Goal: Information Seeking & Learning: Check status

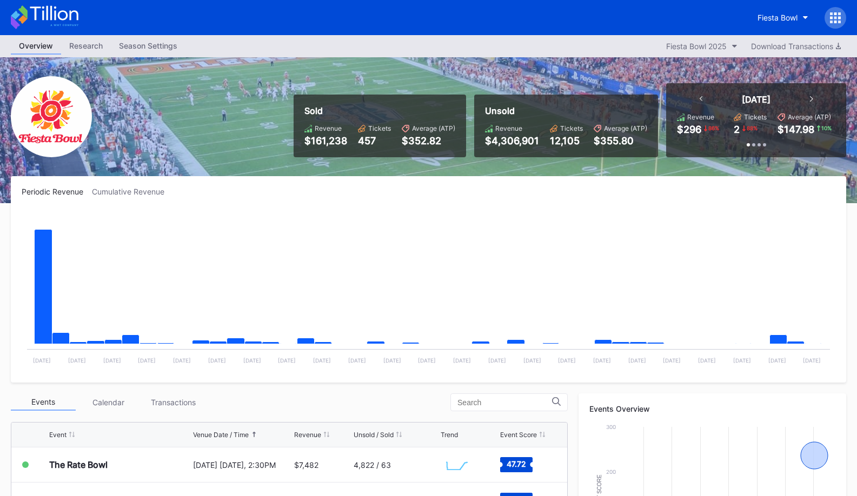
click at [59, 21] on icon at bounding box center [45, 17] width 68 height 24
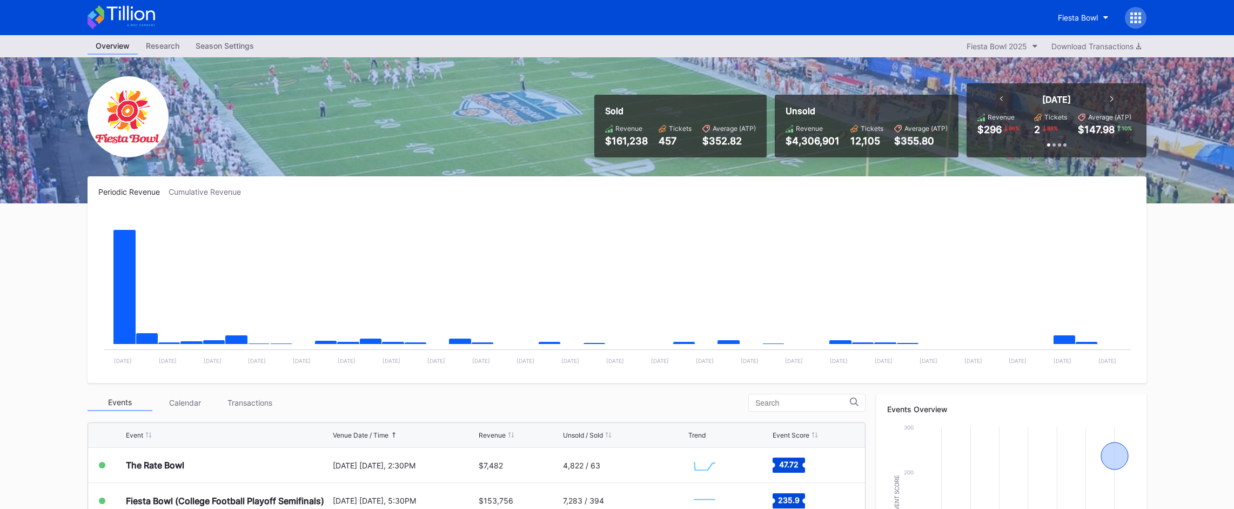
click at [147, 27] on icon at bounding box center [122, 17] width 68 height 24
click at [856, 14] on button "Fiesta Bowl" at bounding box center [1083, 18] width 67 height 20
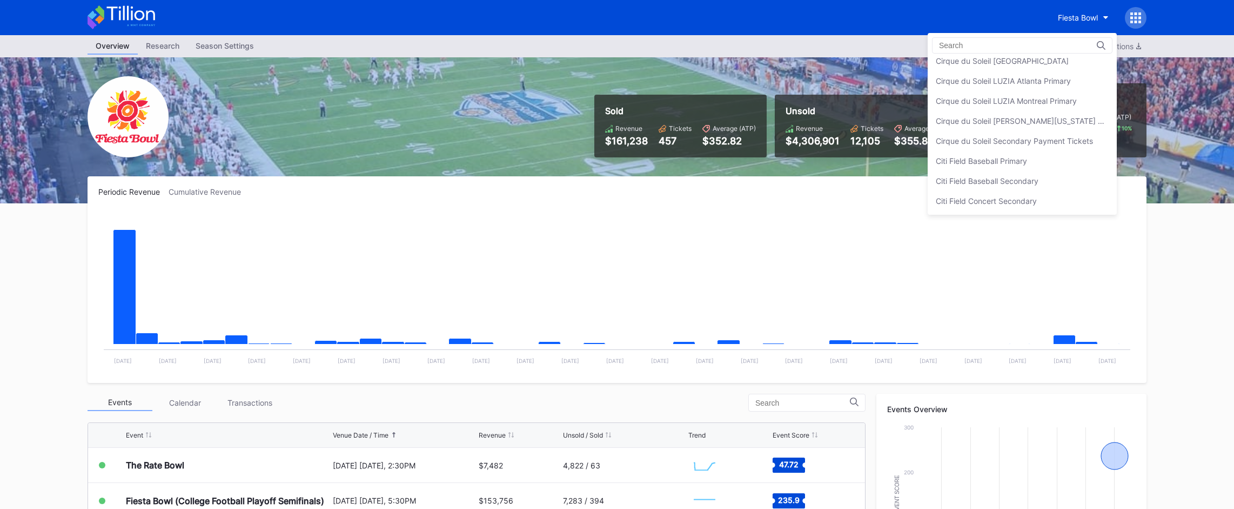
scroll to position [505, 0]
click at [856, 133] on div "Cirque du Soleil Secondary Payment Tickets" at bounding box center [1022, 142] width 189 height 20
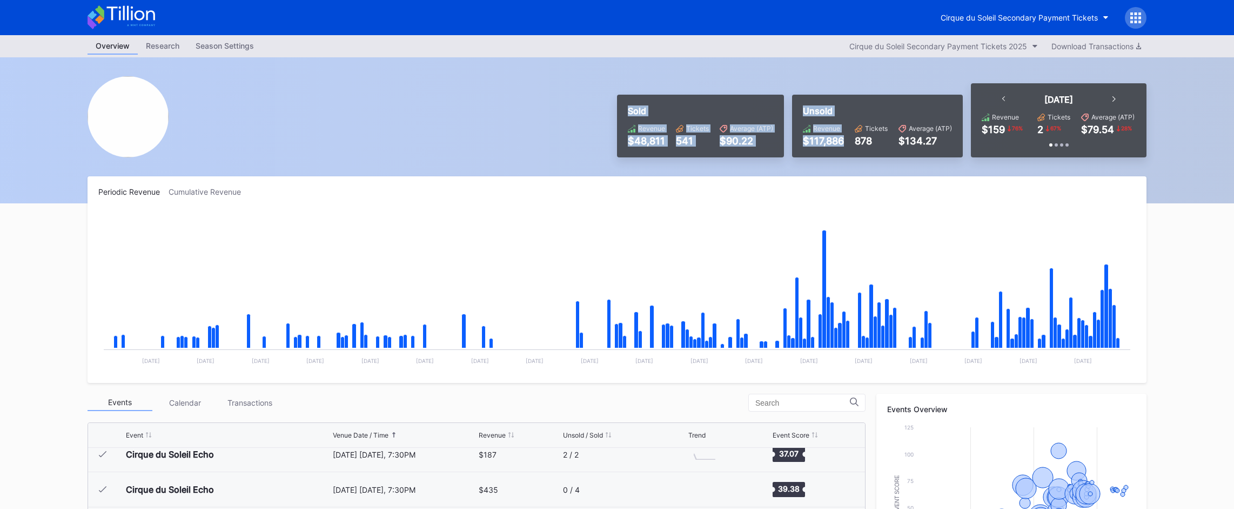
drag, startPoint x: 606, startPoint y: 90, endPoint x: 849, endPoint y: 153, distance: 250.6
click at [849, 153] on div "Sold Revenue $48,811 Tickets 541 Average (ATP) $90.22 Unsold Revenue $117,886 T…" at bounding box center [617, 130] width 1081 height 146
click at [849, 153] on div "Unsold Revenue $117,886 Tickets 878 Average (ATP) $134.27" at bounding box center [877, 126] width 171 height 63
click at [856, 17] on div "Cirque du Soleil Secondary Payment Tickets" at bounding box center [1019, 17] width 157 height 9
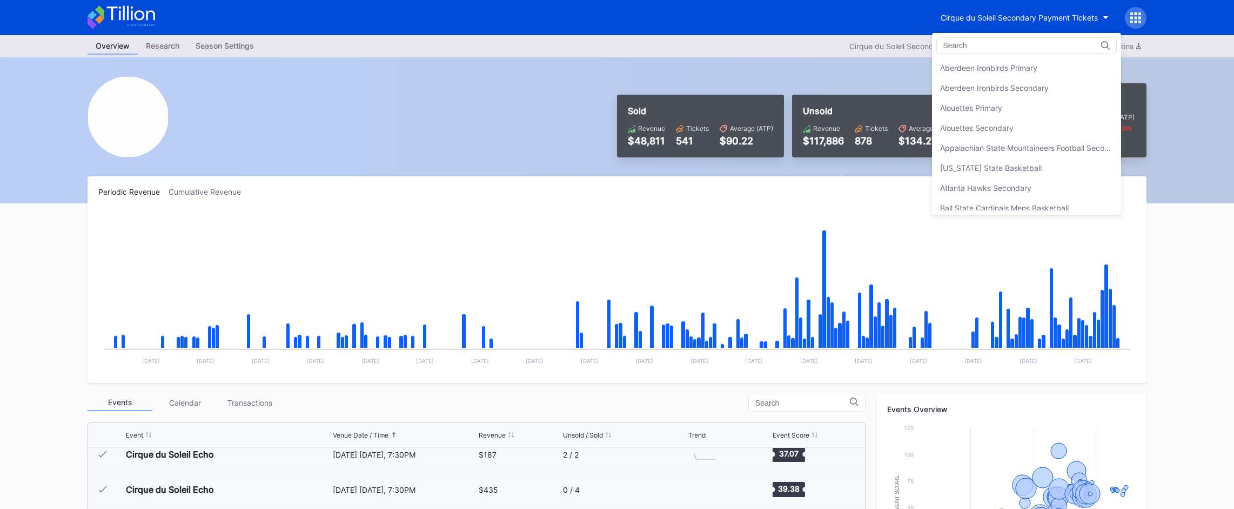
scroll to position [580, 0]
drag, startPoint x: 566, startPoint y: 51, endPoint x: 523, endPoint y: 2, distance: 65.1
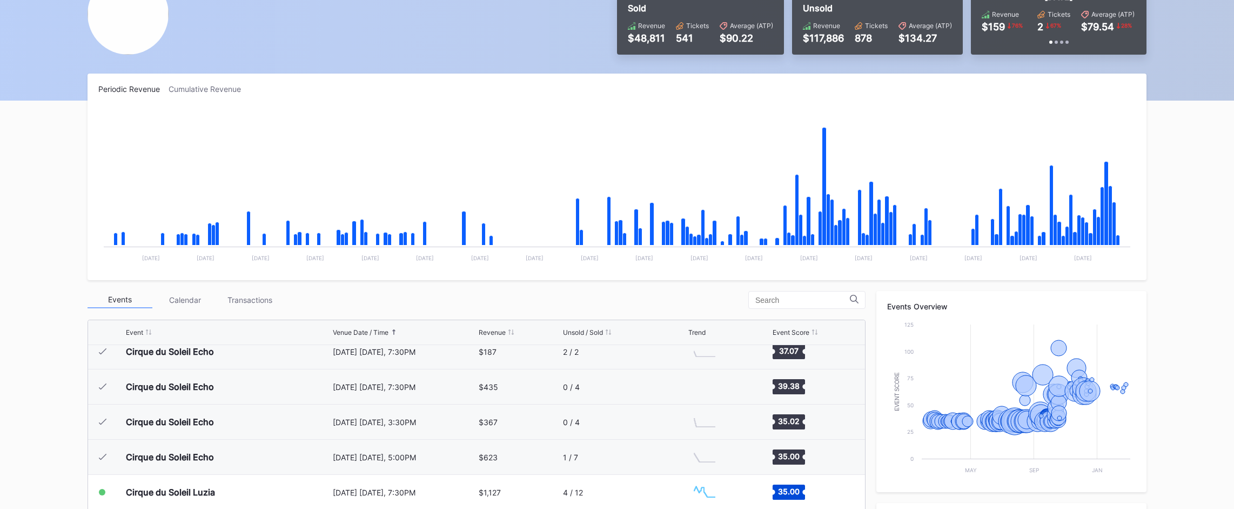
scroll to position [0, 0]
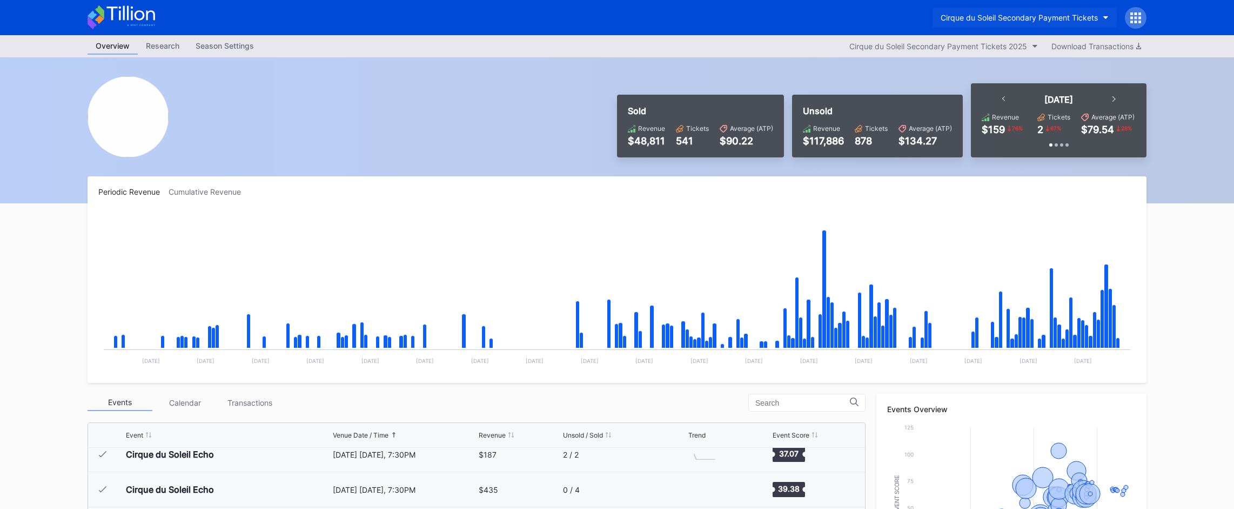
click at [856, 12] on button "Cirque du Soleil Secondary Payment Tickets" at bounding box center [1025, 18] width 184 height 20
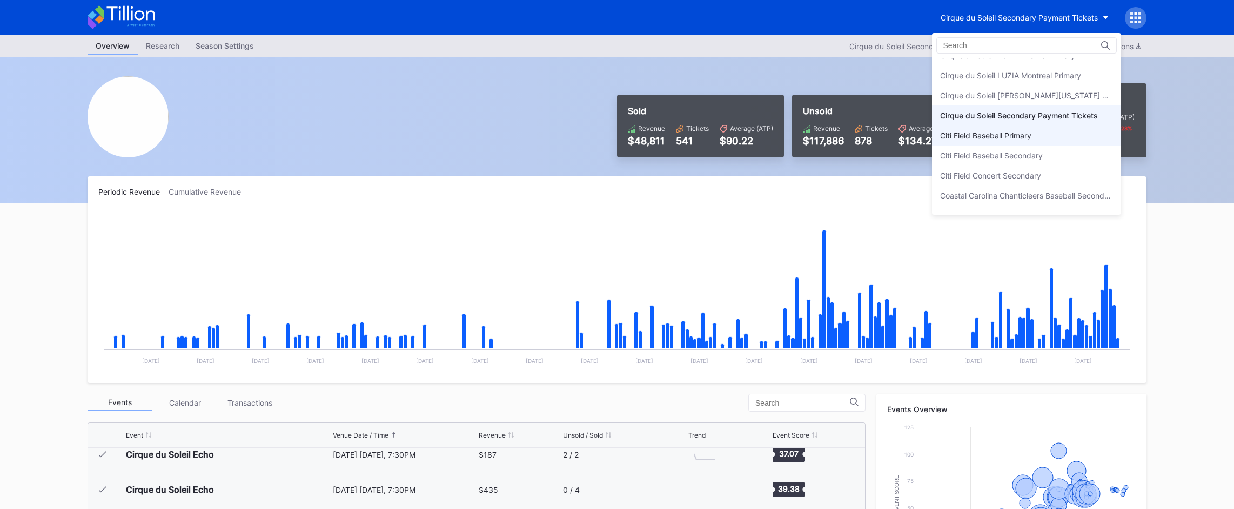
scroll to position [531, 0]
click at [856, 143] on div "Citi Field Baseball Primary" at bounding box center [1026, 136] width 189 height 20
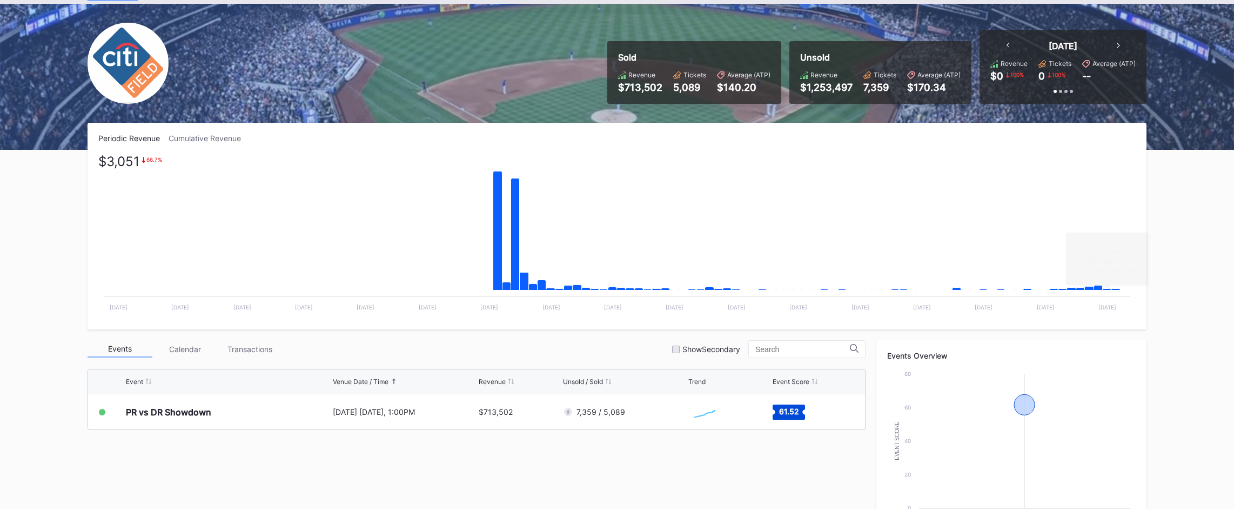
scroll to position [58, 0]
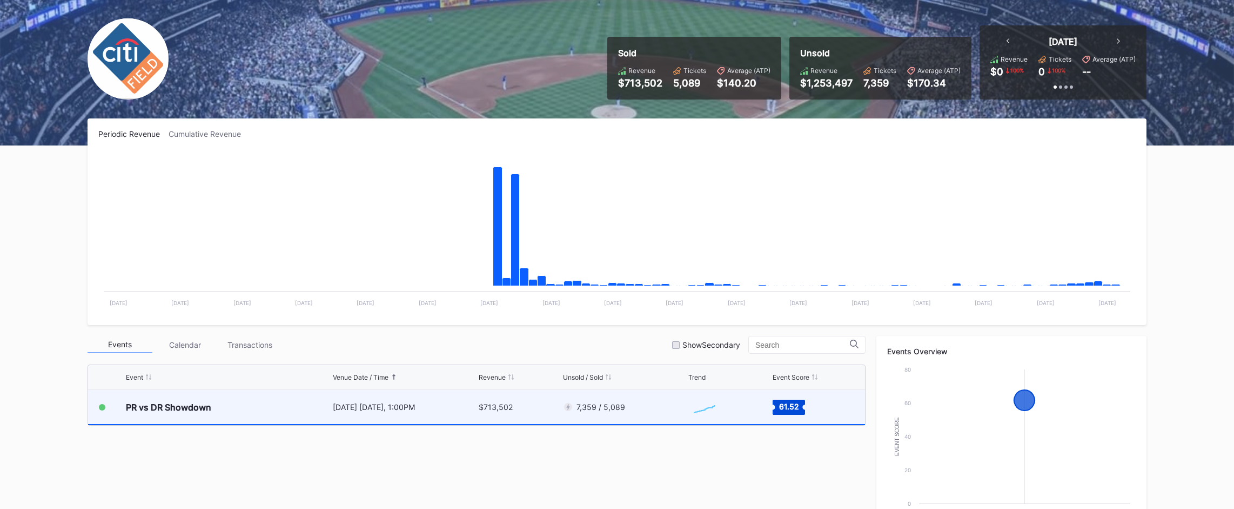
click at [740, 417] on div "Created with Highcharts 11.2.0 Chart title" at bounding box center [730, 407] width 82 height 34
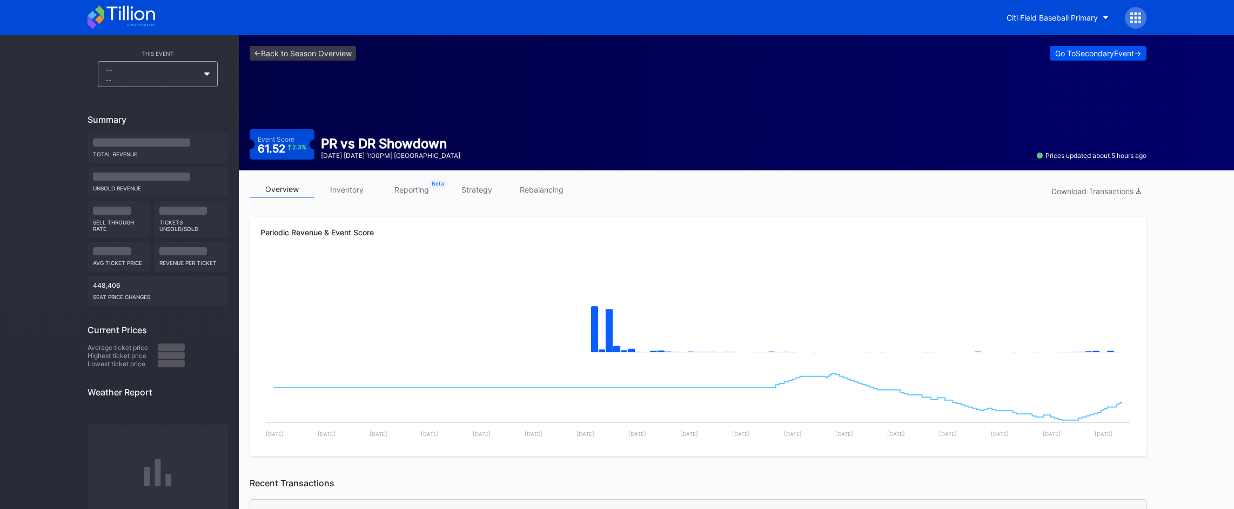
click at [856, 56] on div "Go To Secondary Event ->" at bounding box center [1099, 53] width 86 height 9
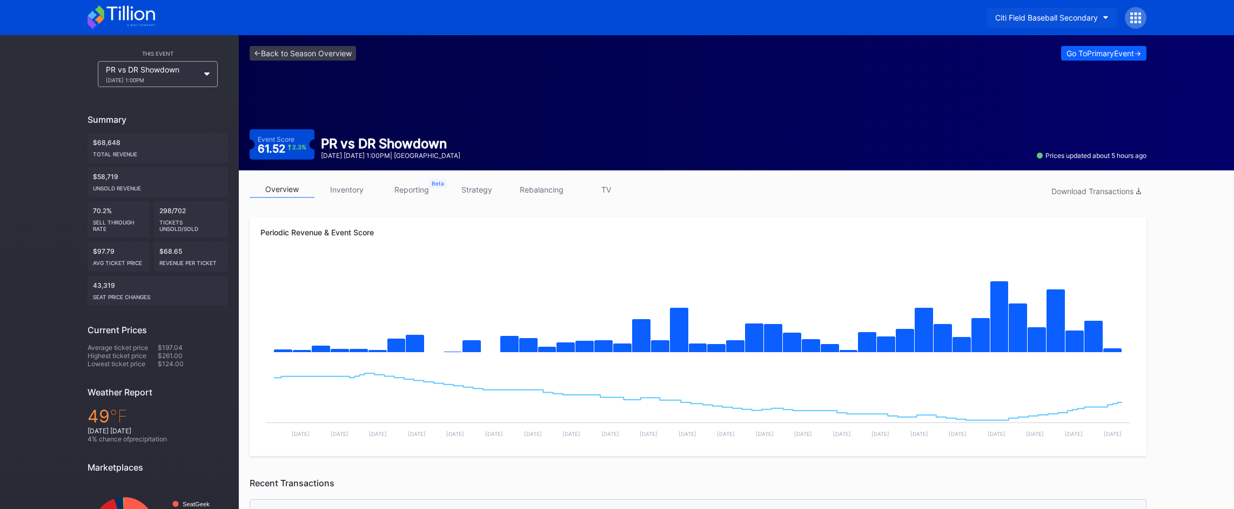
click at [856, 15] on div "Citi Field Baseball Secondary" at bounding box center [1047, 17] width 103 height 9
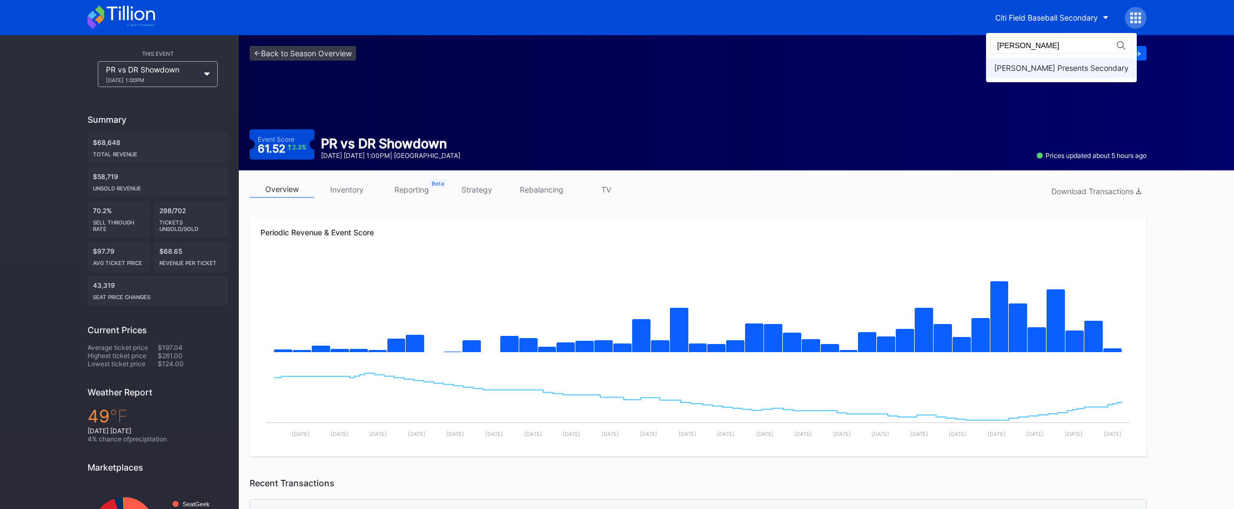
type input "[PERSON_NAME]"
click at [856, 60] on div "[PERSON_NAME] Presents Secondary" at bounding box center [1061, 68] width 151 height 20
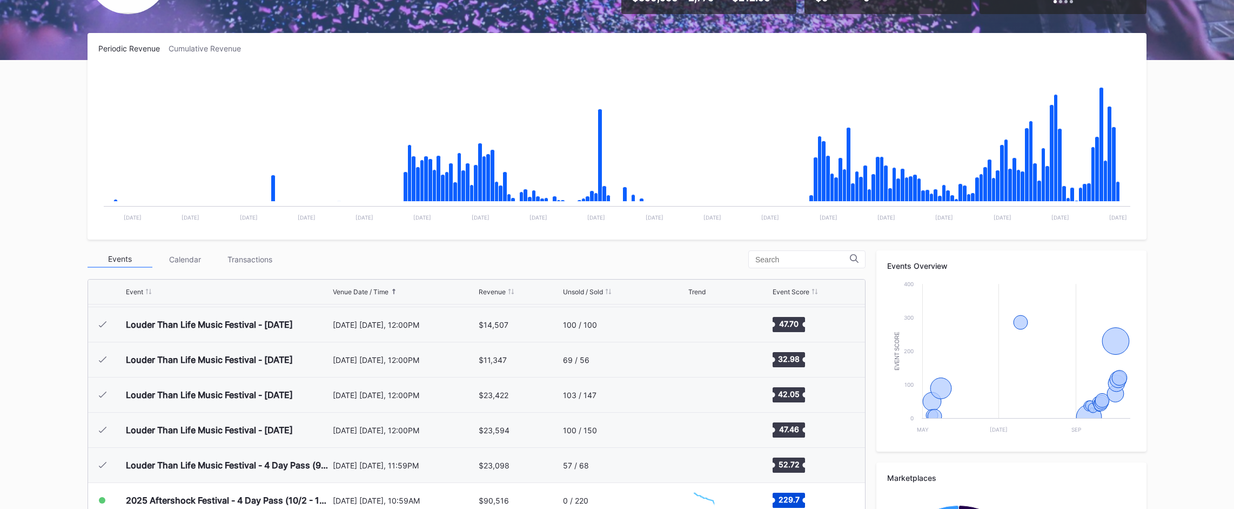
scroll to position [319, 0]
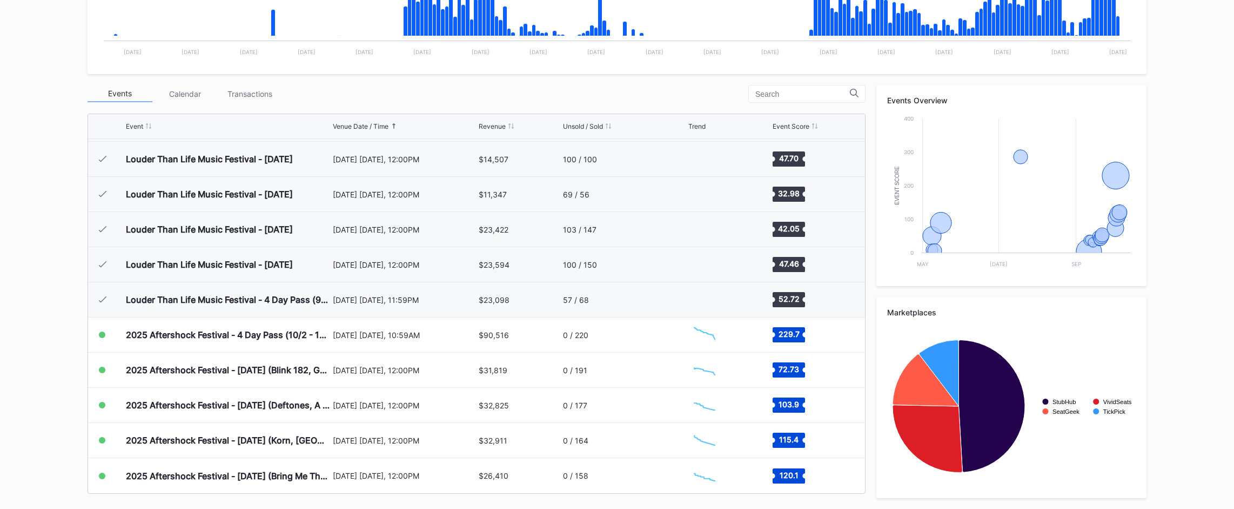
click at [259, 98] on div "Transactions" at bounding box center [249, 93] width 65 height 17
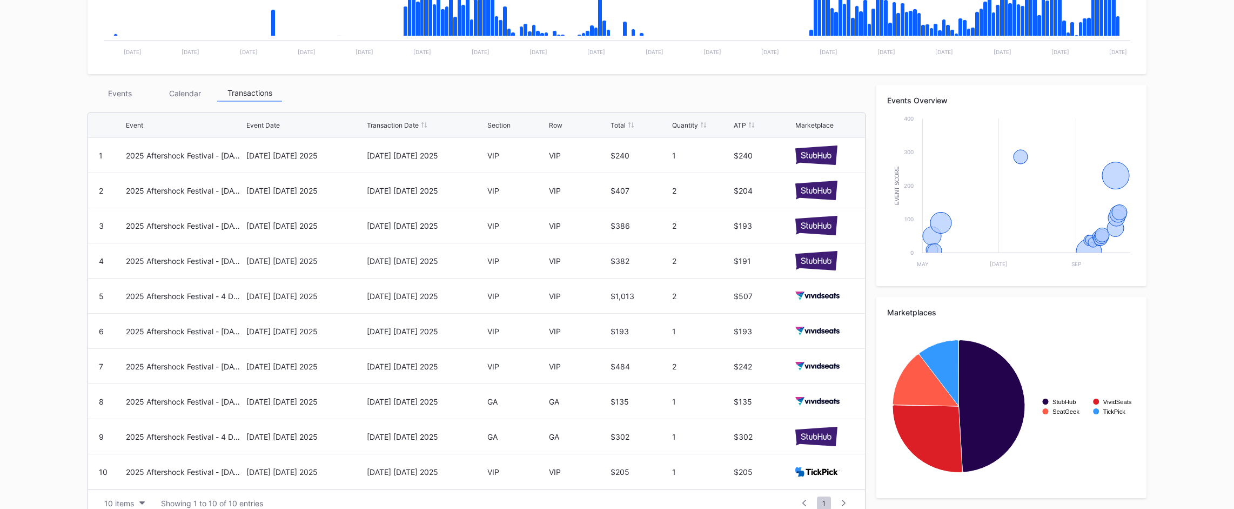
click at [114, 89] on div "Events" at bounding box center [120, 93] width 65 height 17
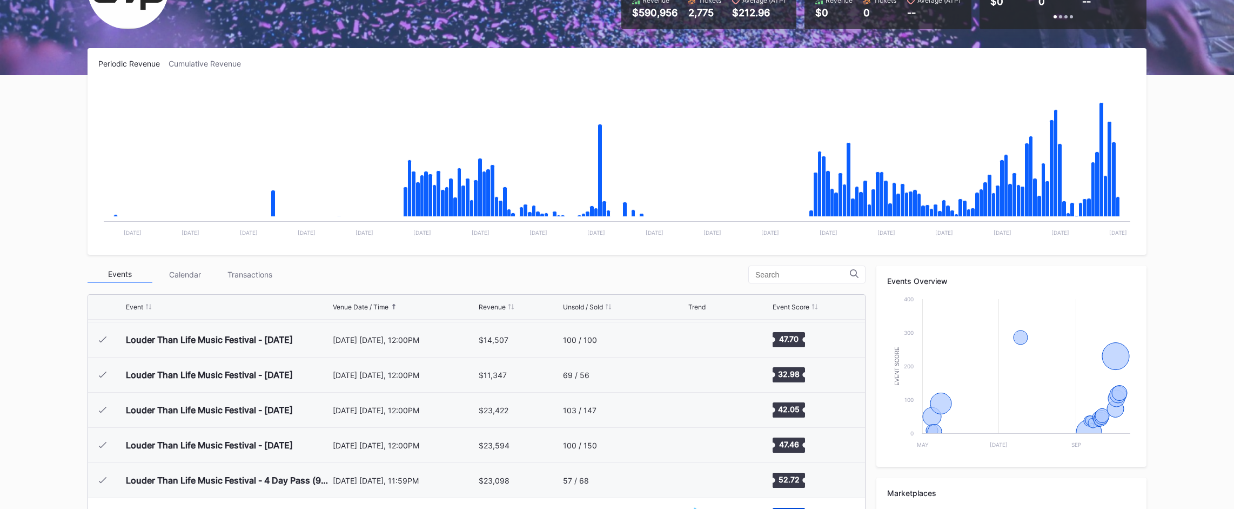
scroll to position [0, 0]
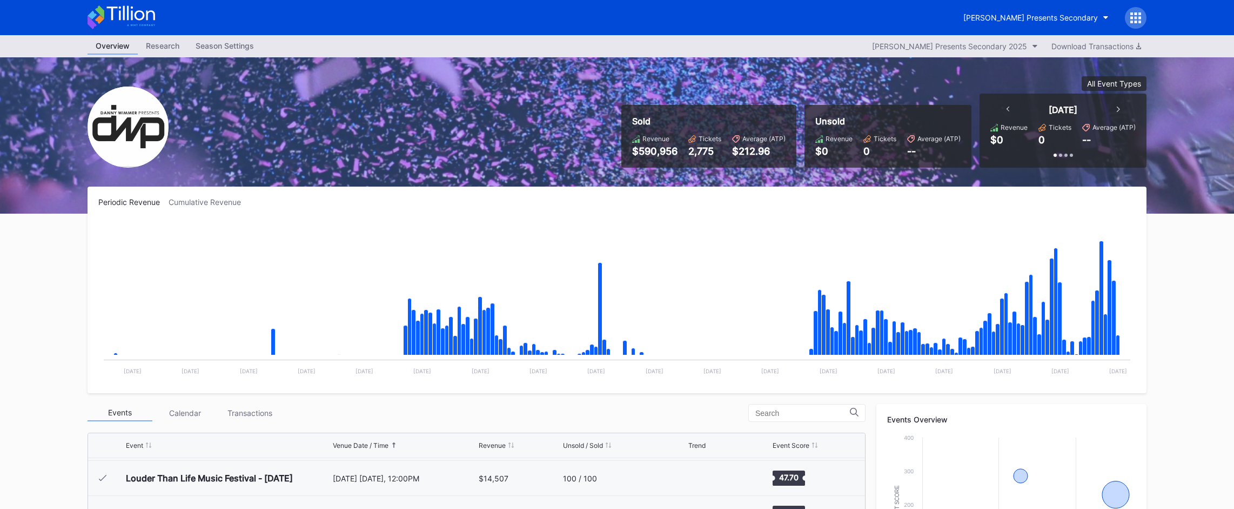
click at [220, 202] on div "Cumulative Revenue" at bounding box center [209, 201] width 81 height 9
click at [1128, 19] on div at bounding box center [1136, 18] width 22 height 22
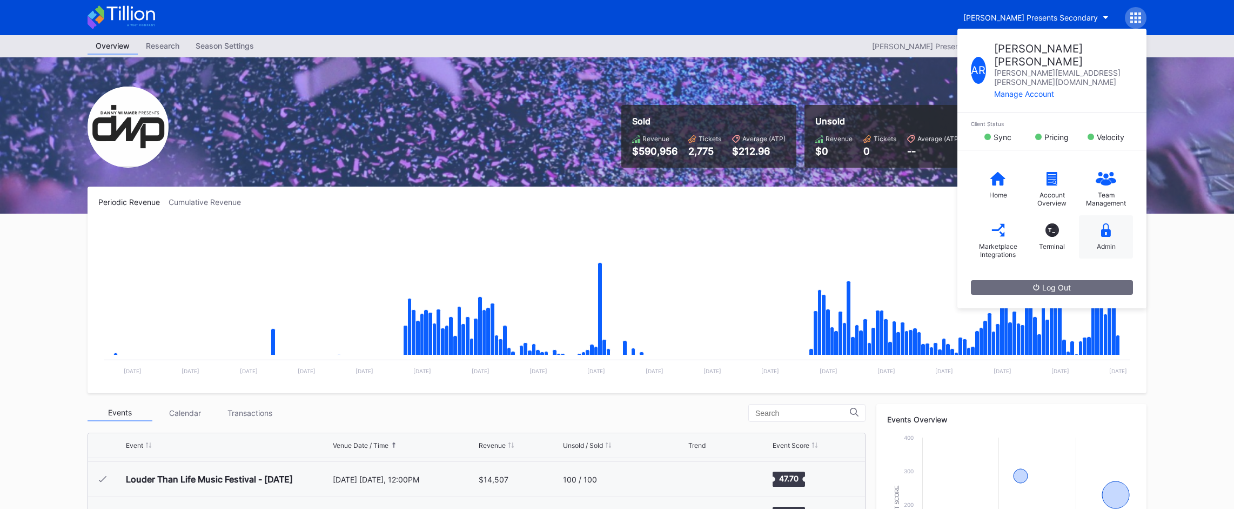
click at [1109, 230] on div "Admin" at bounding box center [1106, 236] width 54 height 43
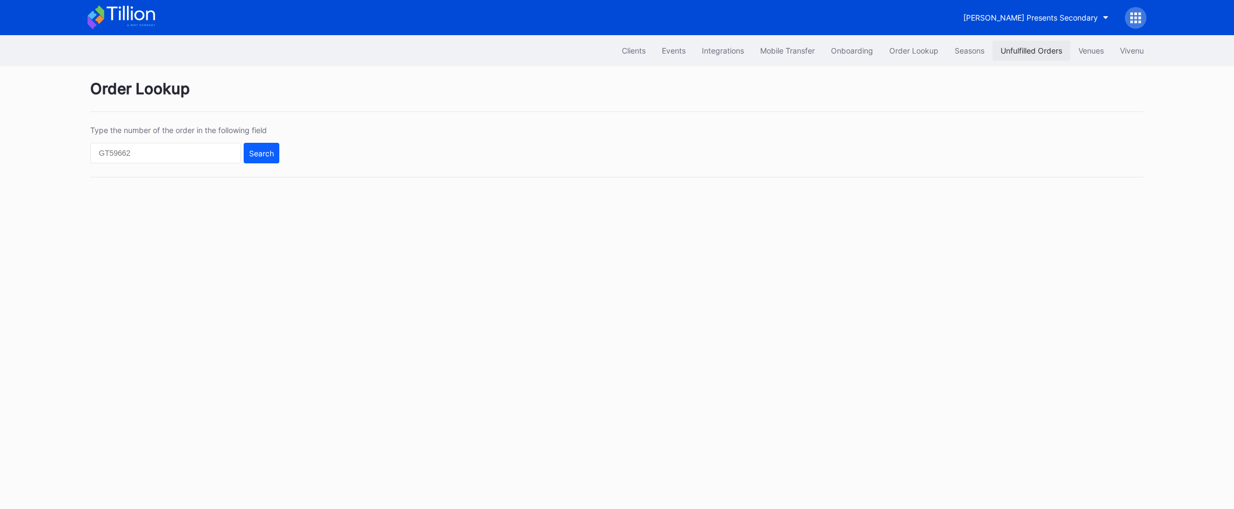
click at [1021, 54] on div "Unfulfilled Orders" at bounding box center [1032, 50] width 62 height 9
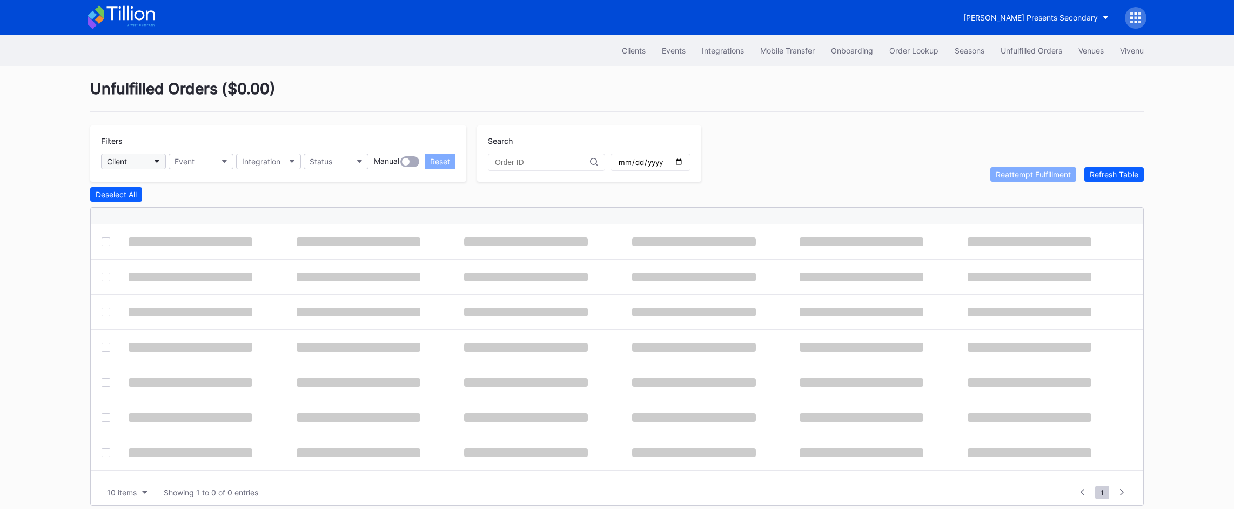
click at [144, 162] on button "Client" at bounding box center [133, 161] width 65 height 16
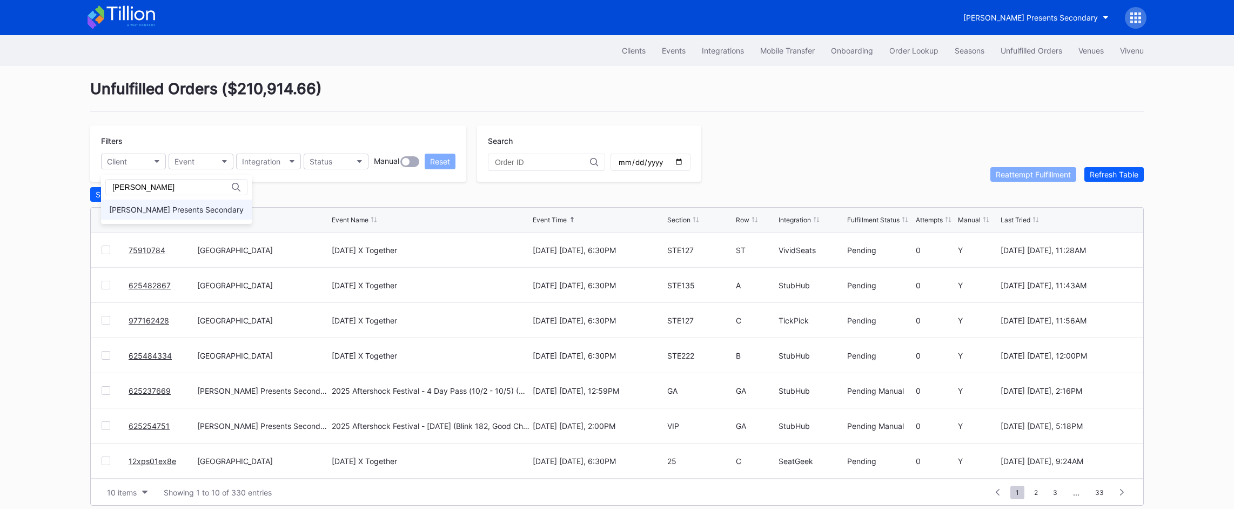
type input "[PERSON_NAME]"
click at [186, 210] on div "[PERSON_NAME] Presents Secondary" at bounding box center [176, 209] width 135 height 9
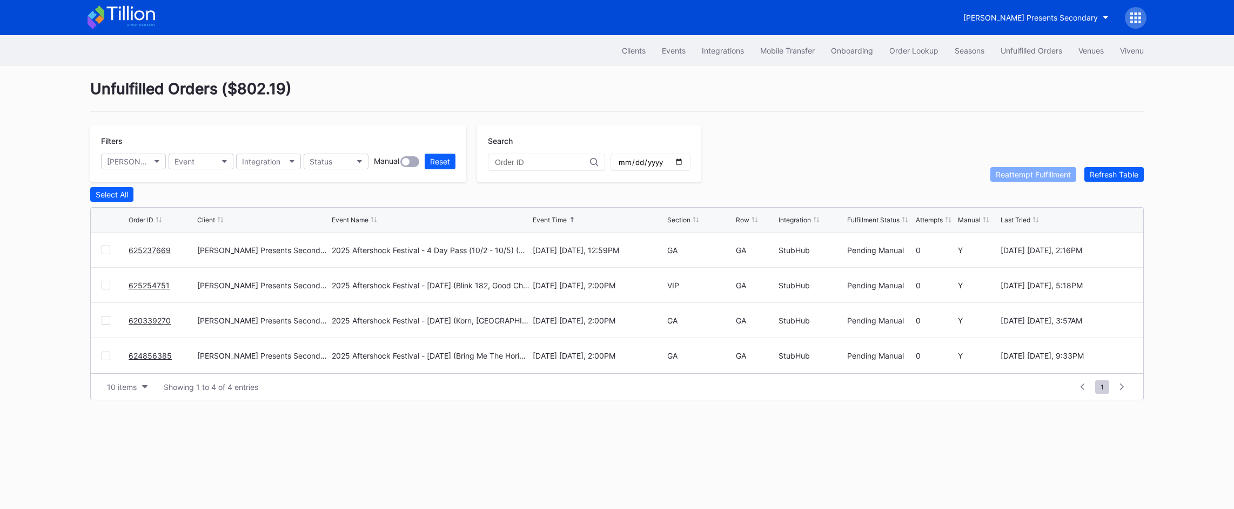
click at [146, 19] on icon at bounding box center [130, 13] width 48 height 15
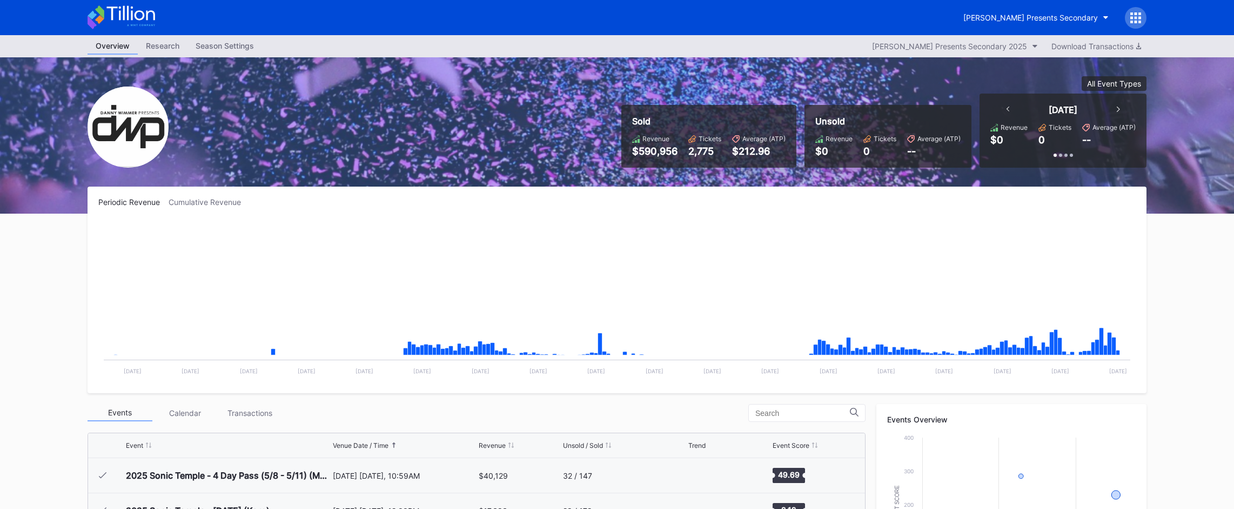
scroll to position [349, 0]
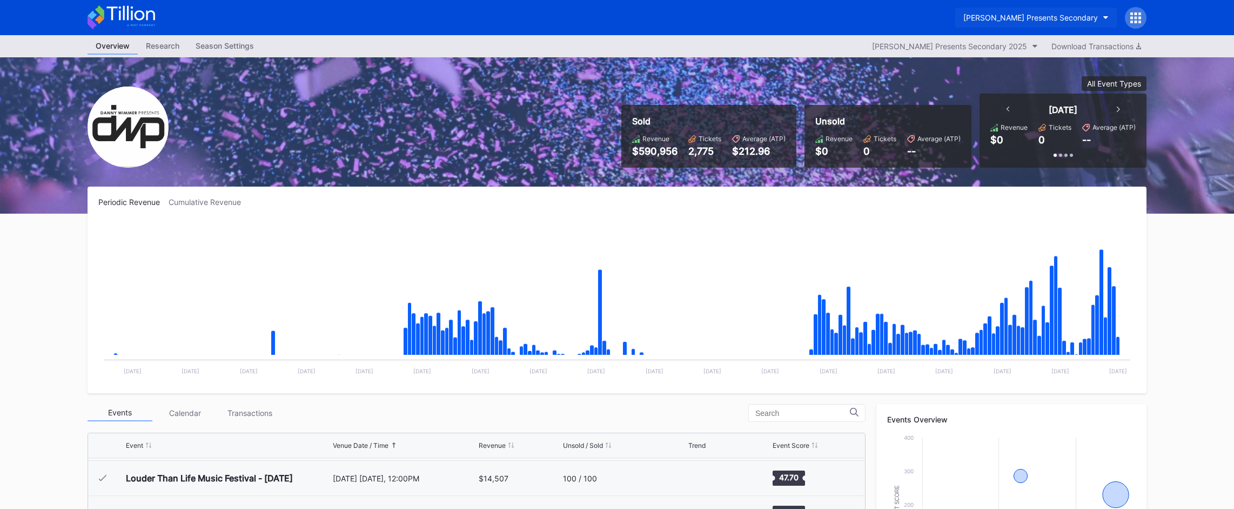
click at [1018, 16] on div "[PERSON_NAME] Presents Secondary" at bounding box center [1031, 17] width 135 height 9
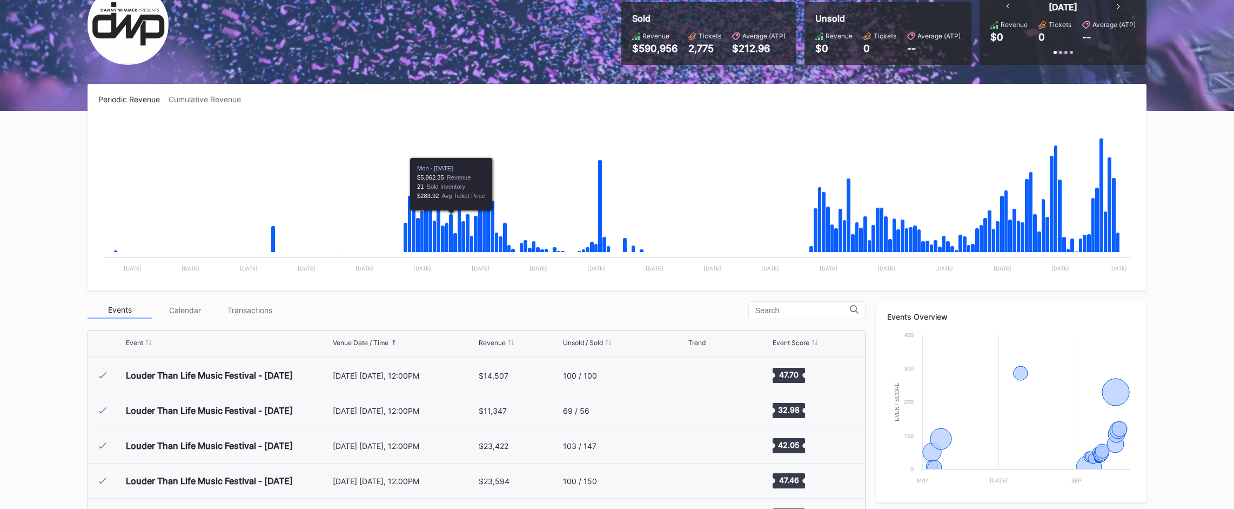
scroll to position [0, 0]
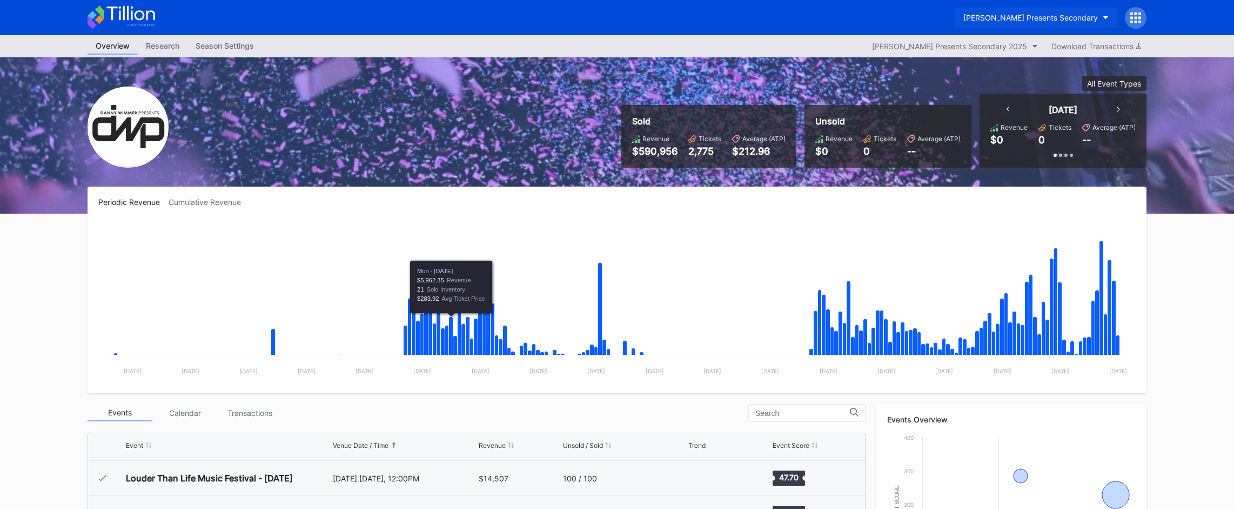
click at [1018, 18] on div "[PERSON_NAME] Presents Secondary" at bounding box center [1031, 17] width 135 height 9
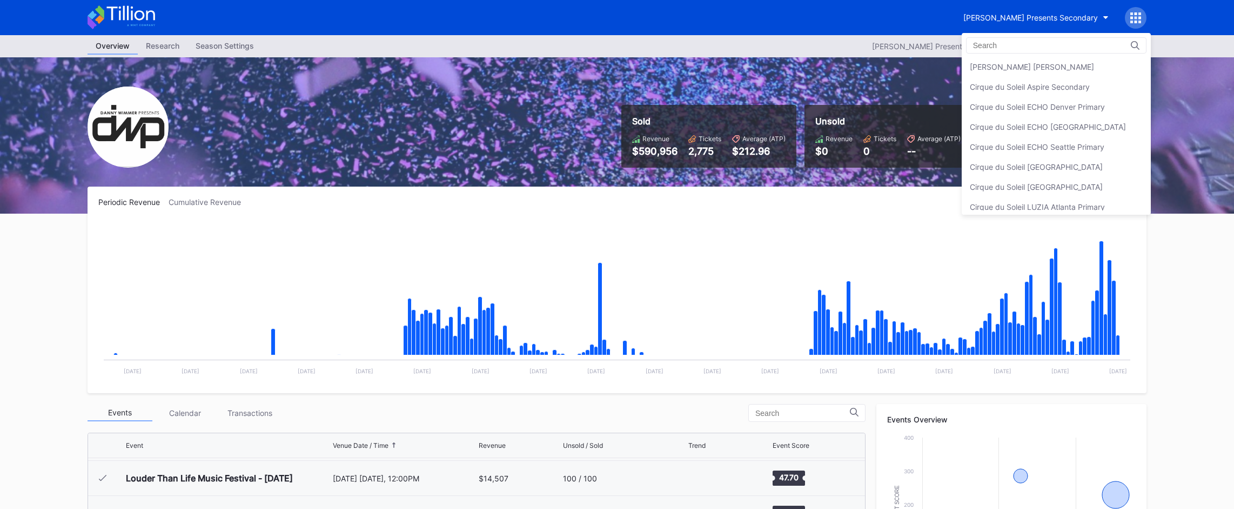
scroll to position [371, 0]
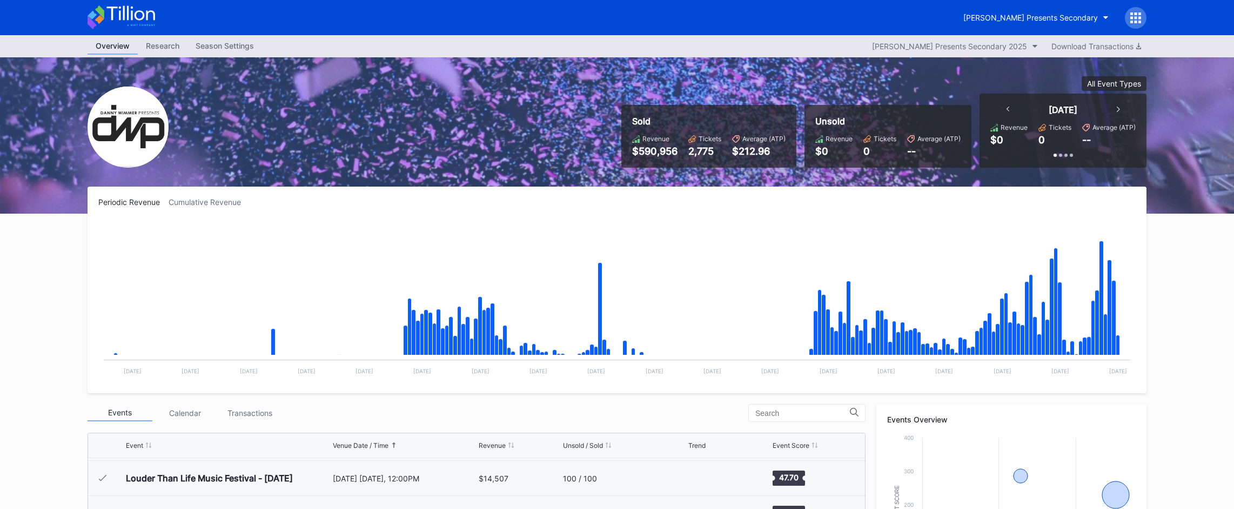
click at [1003, 5] on div "[PERSON_NAME] Presents Secondary" at bounding box center [617, 17] width 1081 height 35
click at [1002, 9] on button "[PERSON_NAME] Presents Secondary" at bounding box center [1037, 18] width 162 height 20
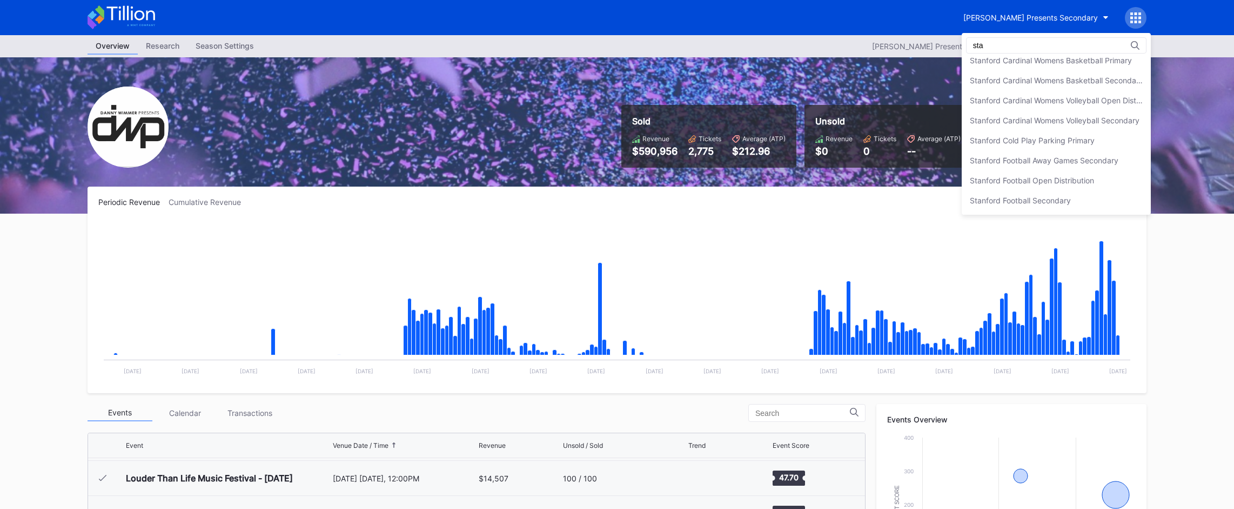
scroll to position [128, 0]
type input "[GEOGRAPHIC_DATA]"
click at [1045, 98] on div "Stanford Cardinal Womens Volleyball Open Distribution" at bounding box center [1056, 100] width 173 height 9
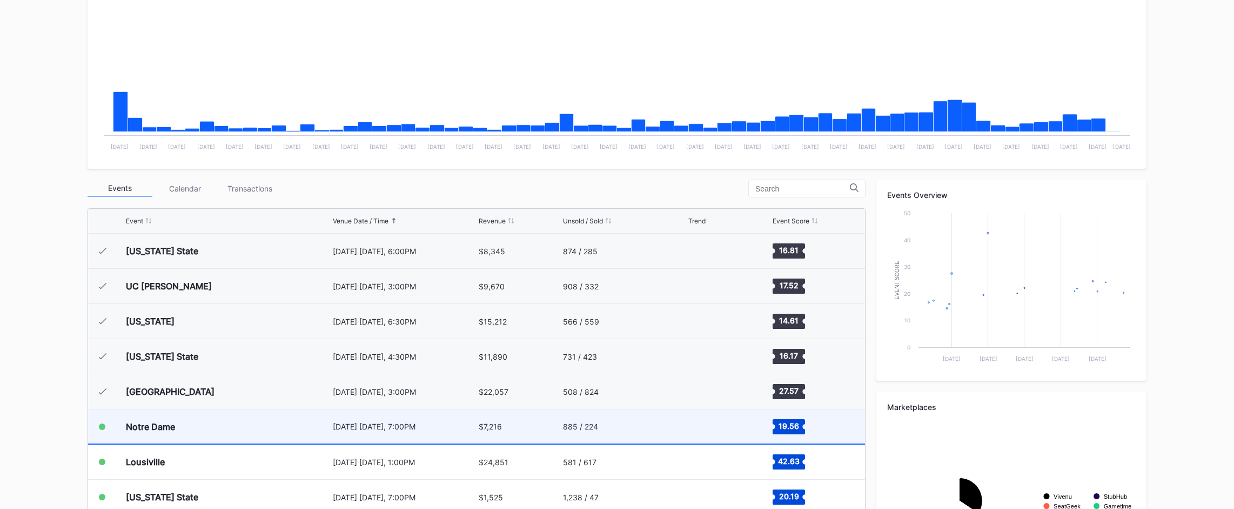
scroll to position [173, 0]
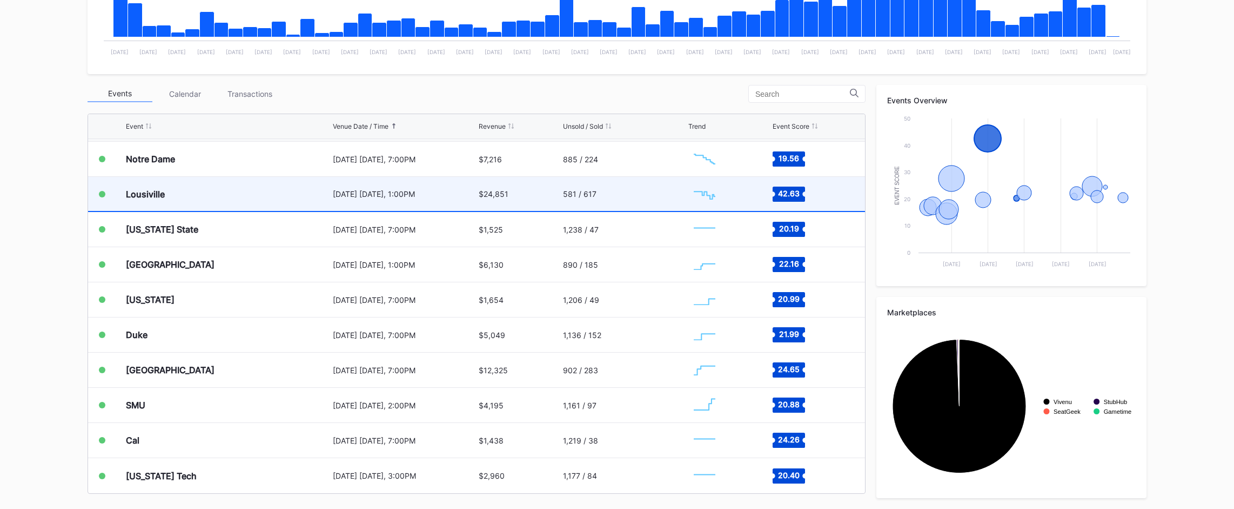
click at [330, 207] on div "Lousiville" at bounding box center [228, 194] width 204 height 34
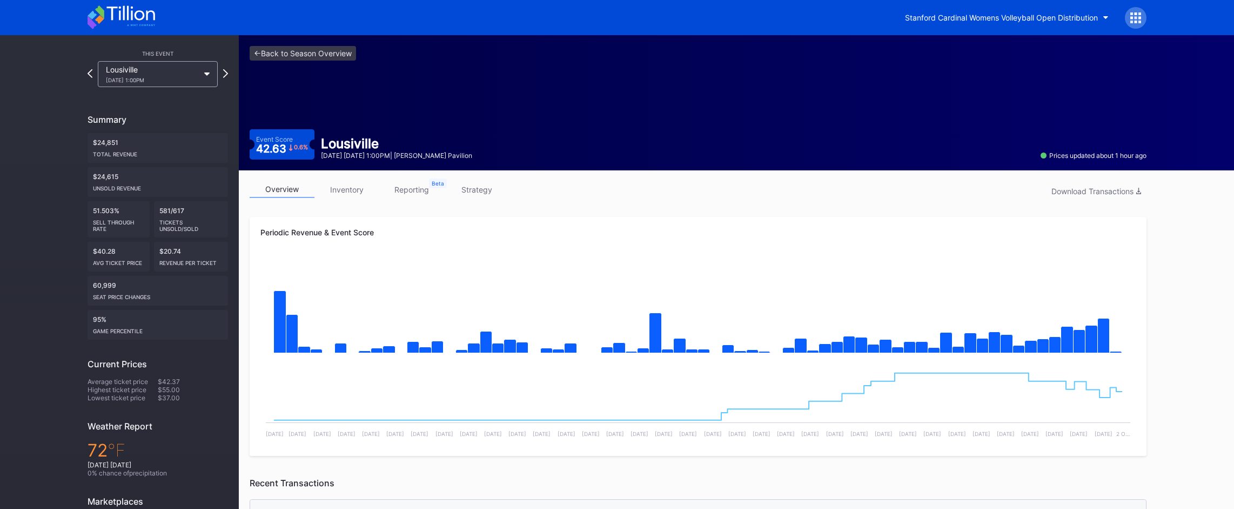
click at [346, 197] on div "overview inventory reporting strategy Download Transactions" at bounding box center [698, 192] width 897 height 22
click at [349, 194] on link "inventory" at bounding box center [347, 189] width 65 height 17
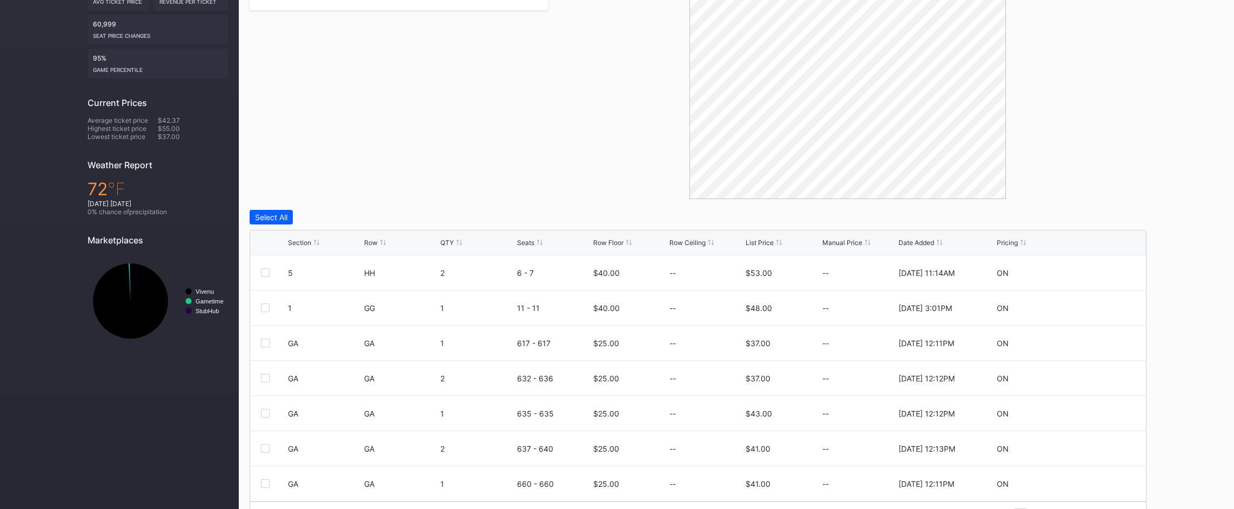
scroll to position [291, 0]
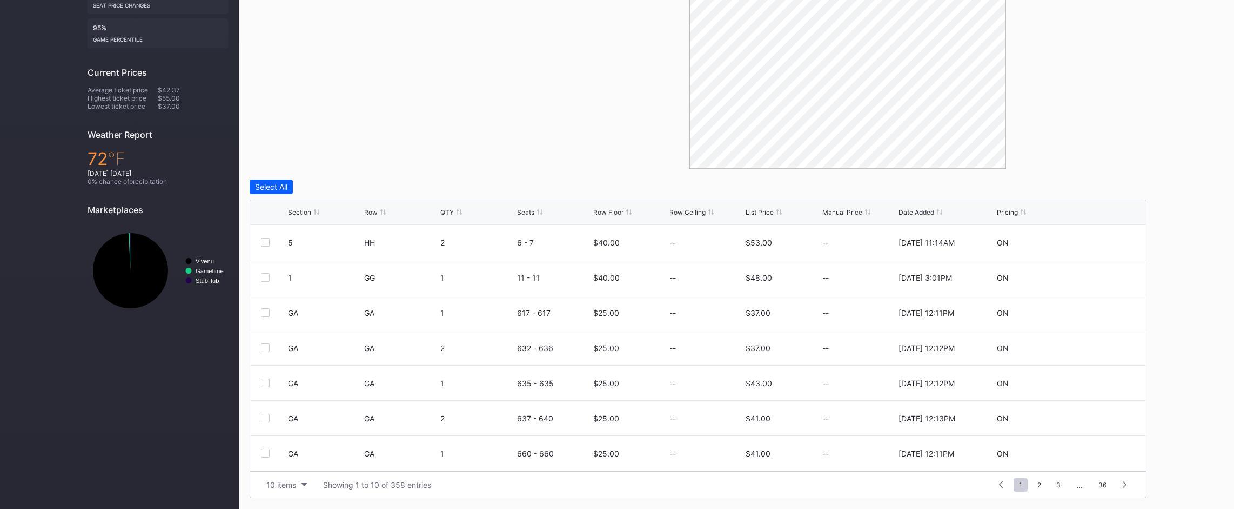
click at [755, 219] on div "Section Row QTY Seats Row Floor Row Ceiling List Price Manual Price Date Added …" at bounding box center [698, 212] width 896 height 25
drag, startPoint x: 390, startPoint y: 319, endPoint x: 686, endPoint y: 326, distance: 296.3
click at [686, 326] on div "GA GA 1 617 - 617 $25.00 -- $37.00 -- [DATE] 12:11PM ON" at bounding box center [698, 312] width 896 height 35
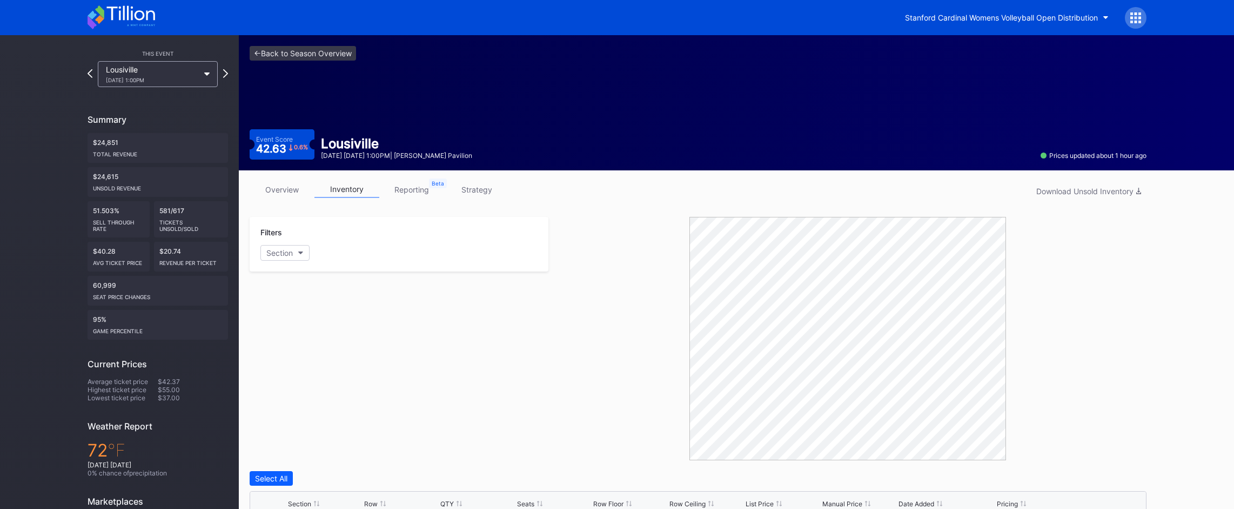
click at [279, 189] on link "overview" at bounding box center [282, 189] width 65 height 17
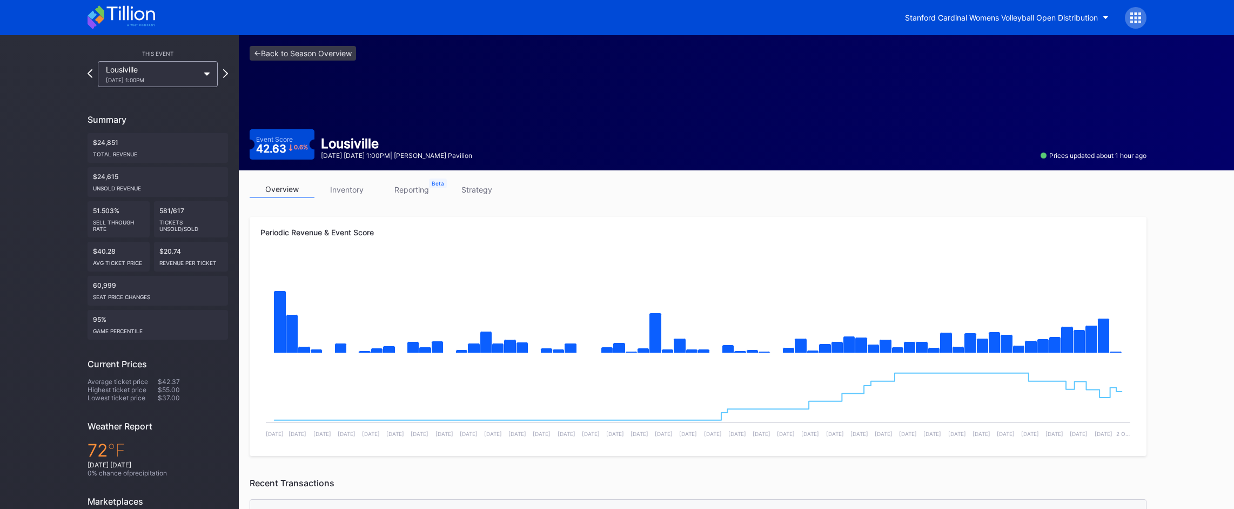
click at [651, 255] on div "Periodic Revenue & Event Score Created with Highcharts 11.2.0 Chart title Creat…" at bounding box center [698, 336] width 897 height 239
click at [323, 193] on link "inventory" at bounding box center [347, 189] width 65 height 17
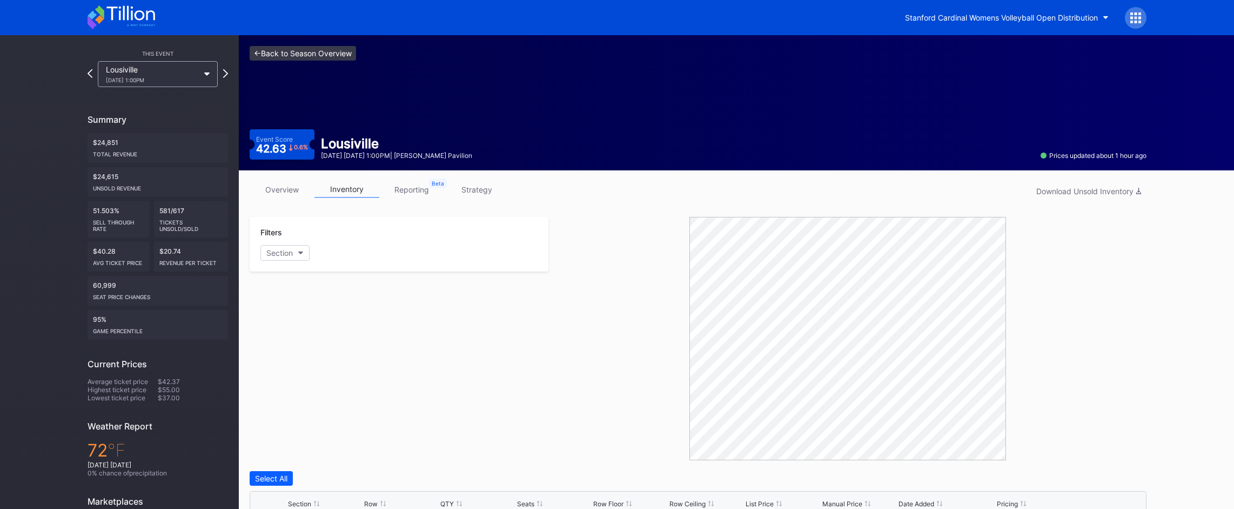
click at [327, 50] on link "<- Back to Season Overview" at bounding box center [303, 53] width 106 height 15
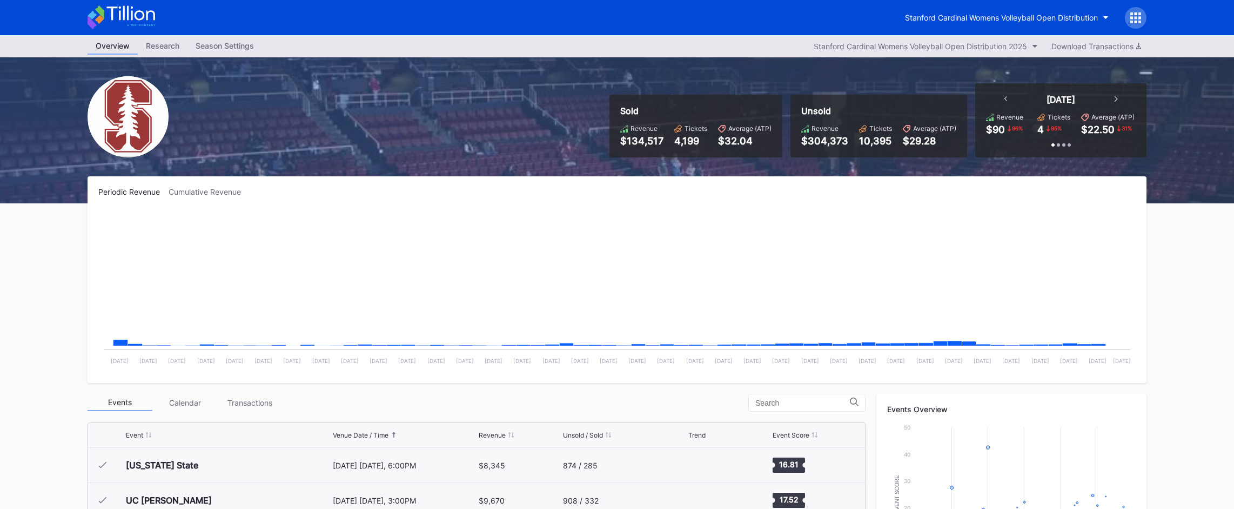
scroll to position [173, 0]
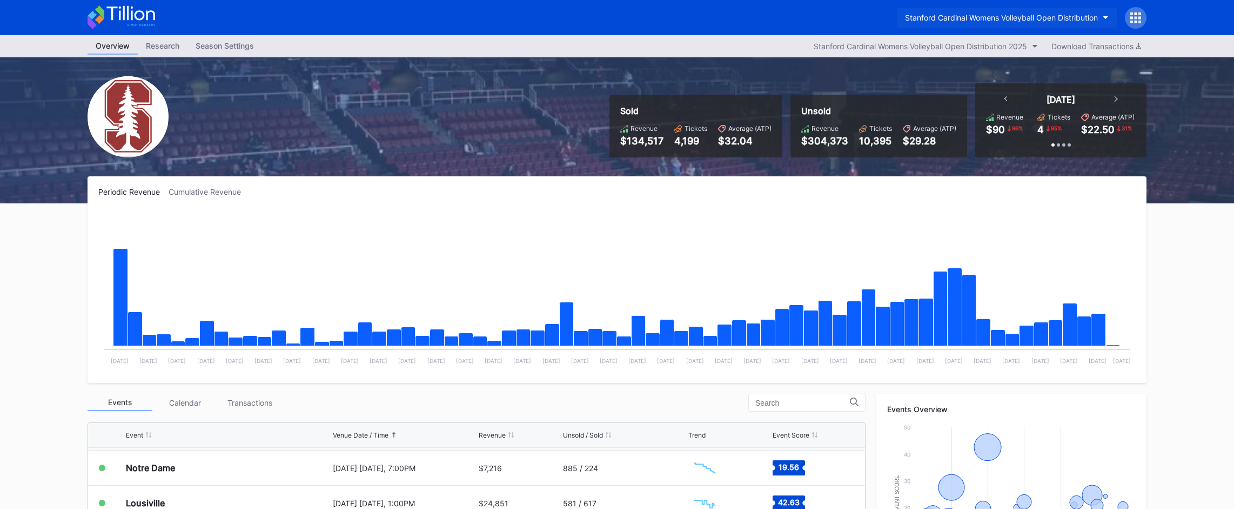
click at [1053, 9] on button "Stanford Cardinal Womens Volleyball Open Distribution" at bounding box center [1007, 18] width 220 height 20
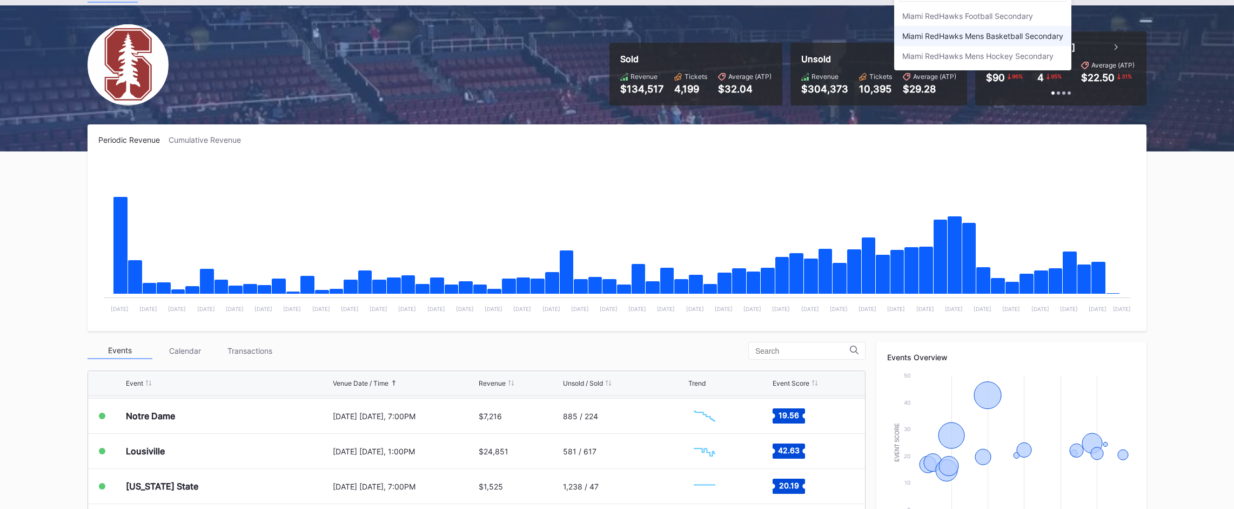
scroll to position [55, 0]
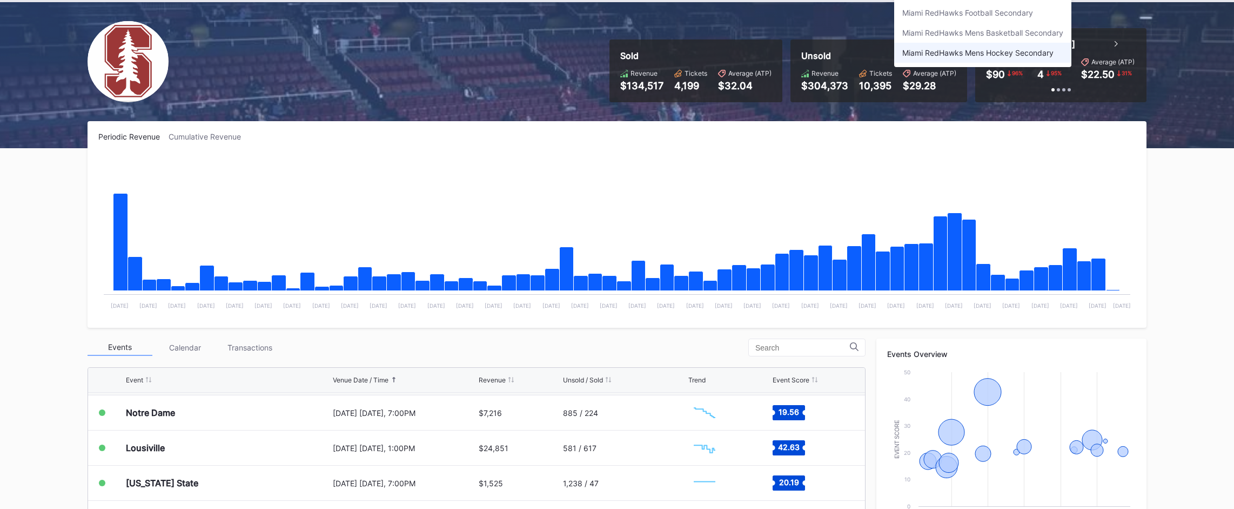
type input "redha"
click at [1020, 45] on div "Miami RedHawks Mens Hockey Secondary" at bounding box center [982, 53] width 177 height 20
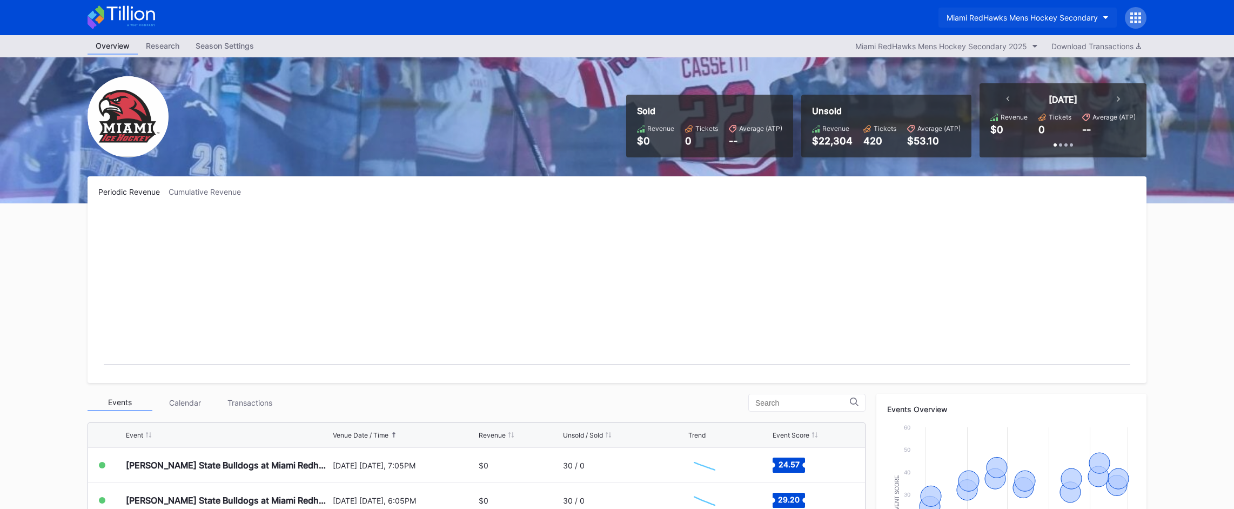
click at [998, 15] on div "Miami RedHawks Mens Hockey Secondary" at bounding box center [1022, 17] width 151 height 9
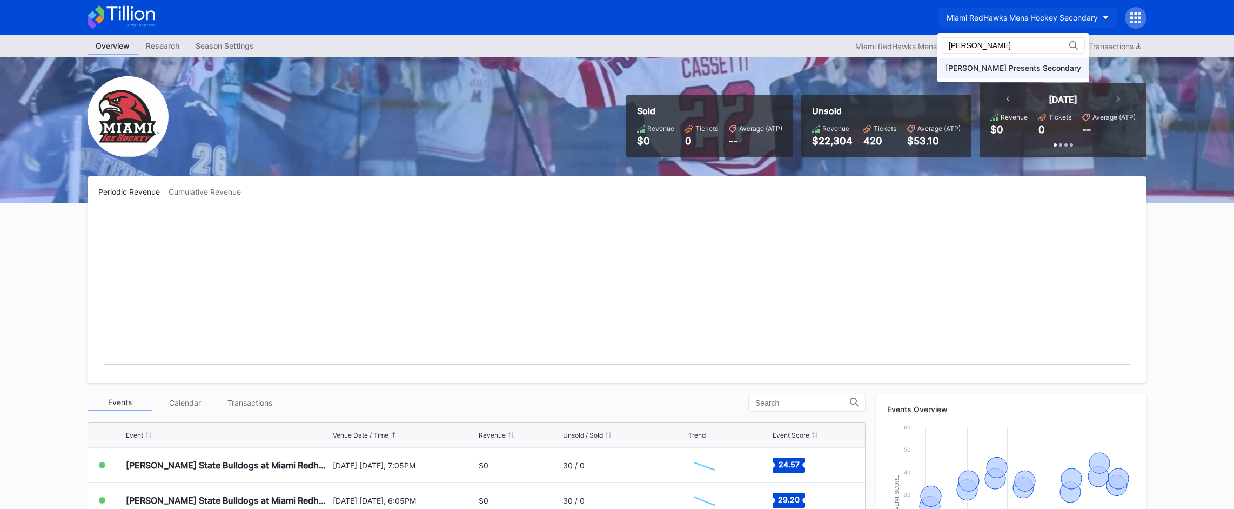
type input "[PERSON_NAME]"
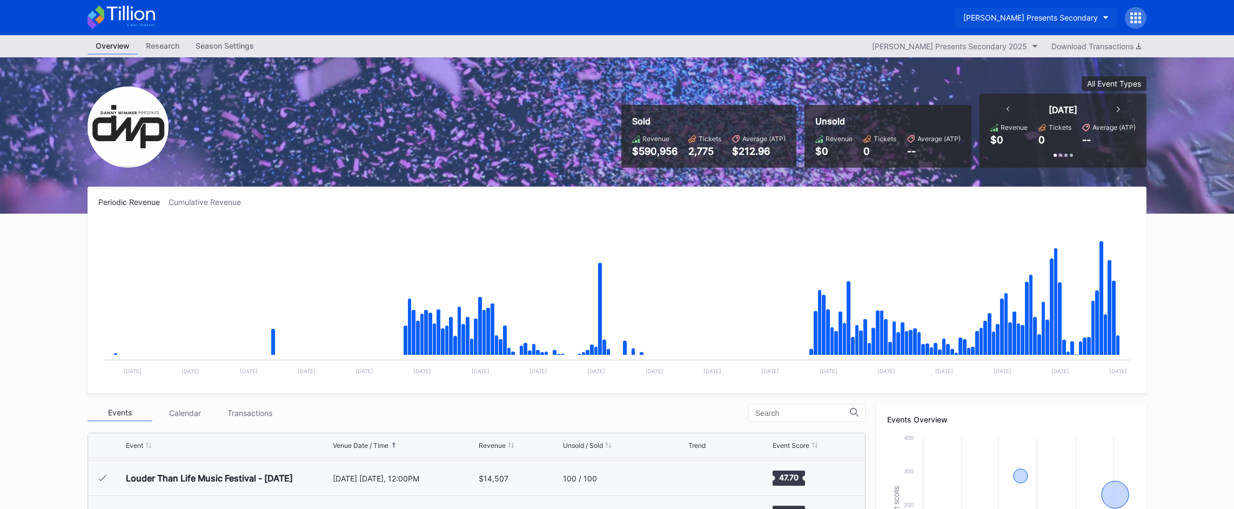
click at [1077, 22] on div "[PERSON_NAME] Presents Secondary" at bounding box center [1031, 17] width 135 height 9
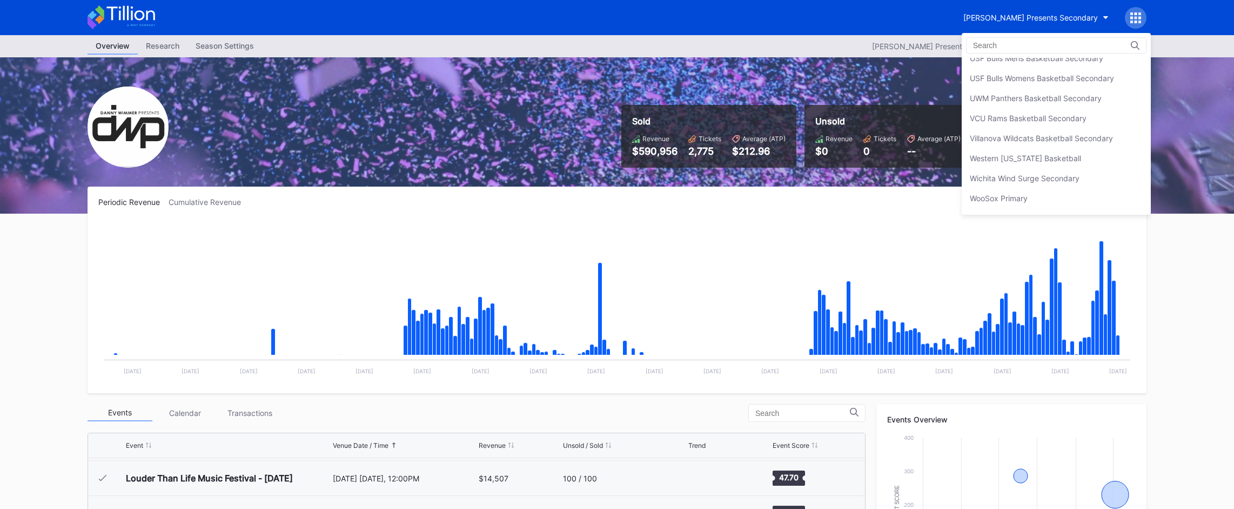
scroll to position [3747, 0]
